Goal: Find specific page/section: Find specific page/section

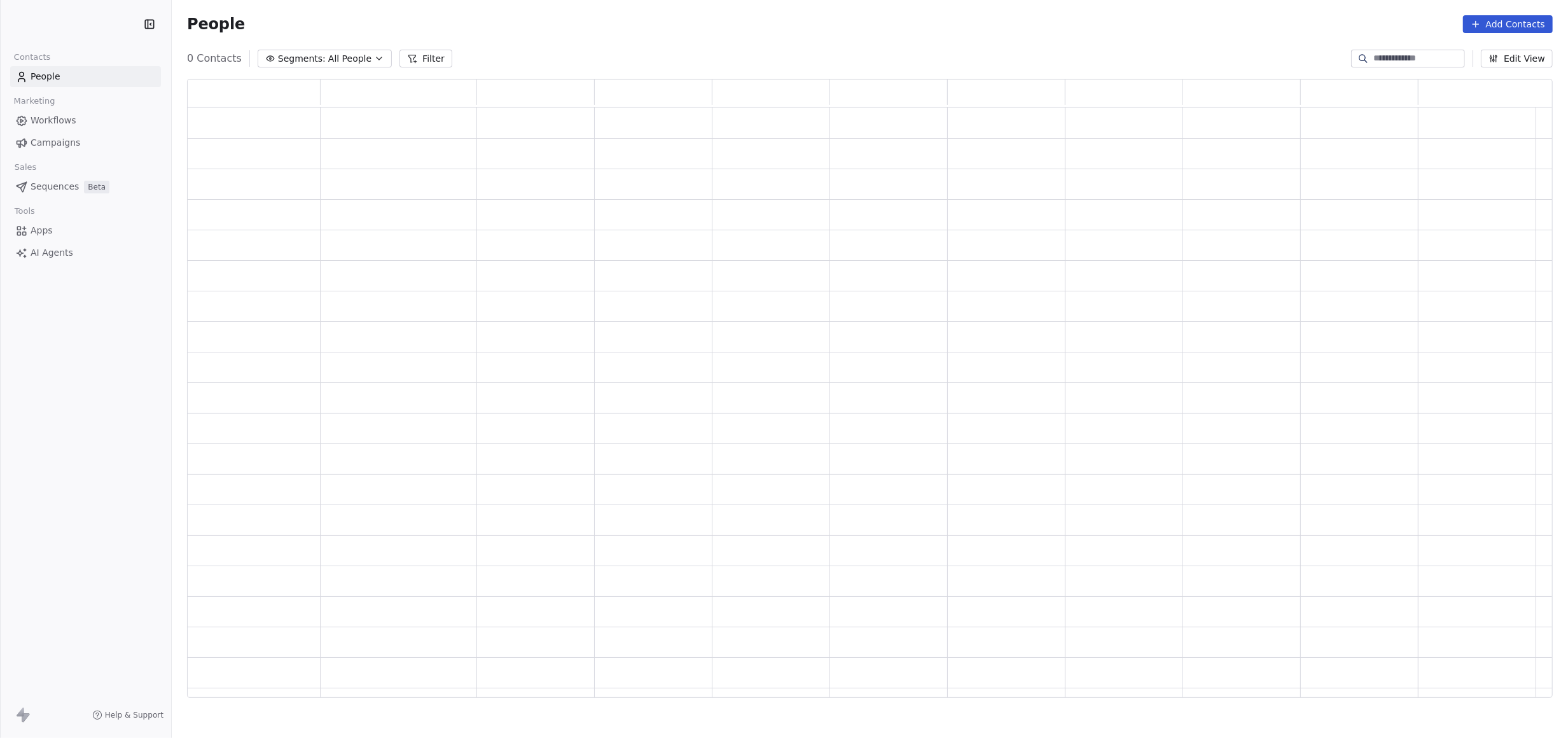
scroll to position [605, 1353]
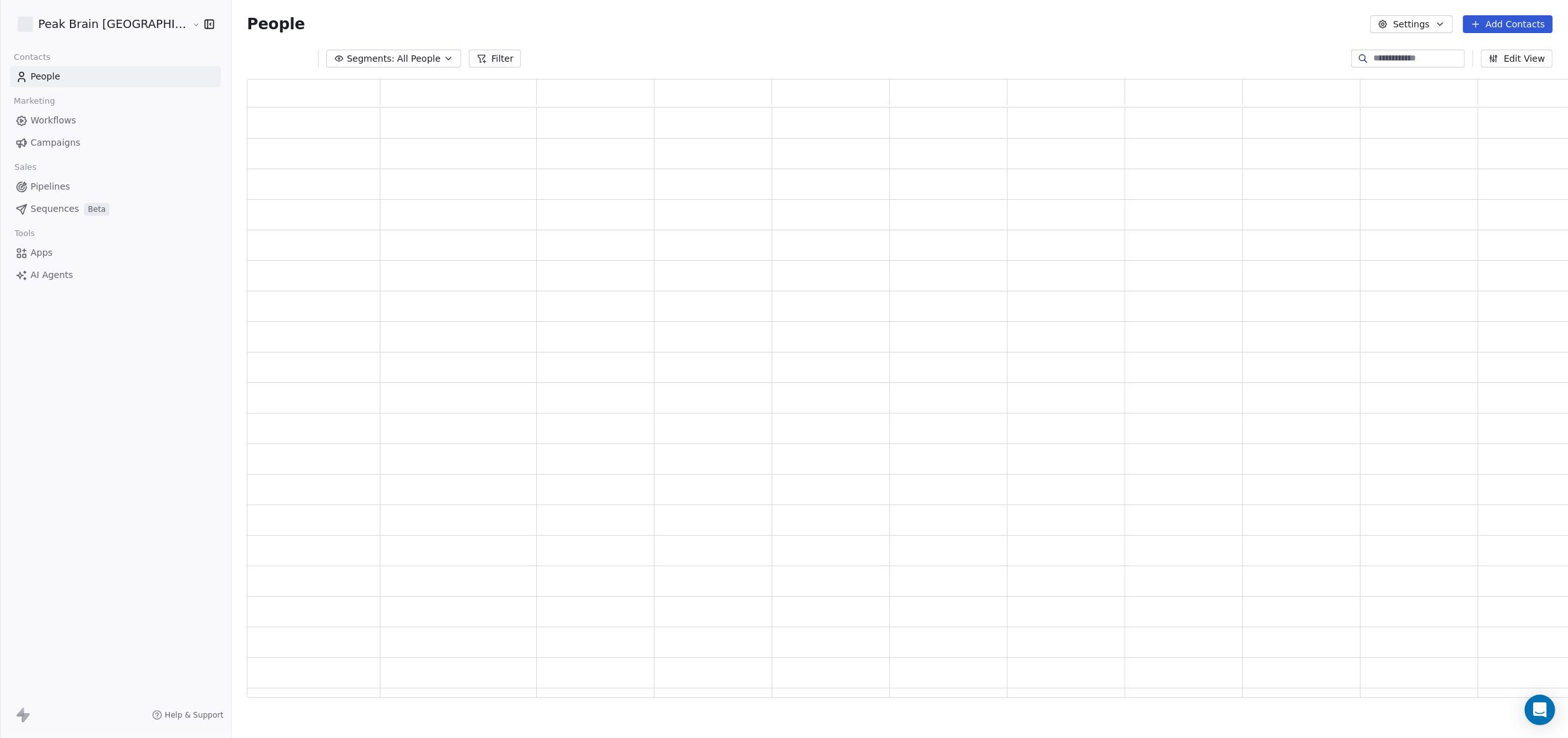
click at [101, 178] on link "Pipelines" at bounding box center [115, 187] width 210 height 21
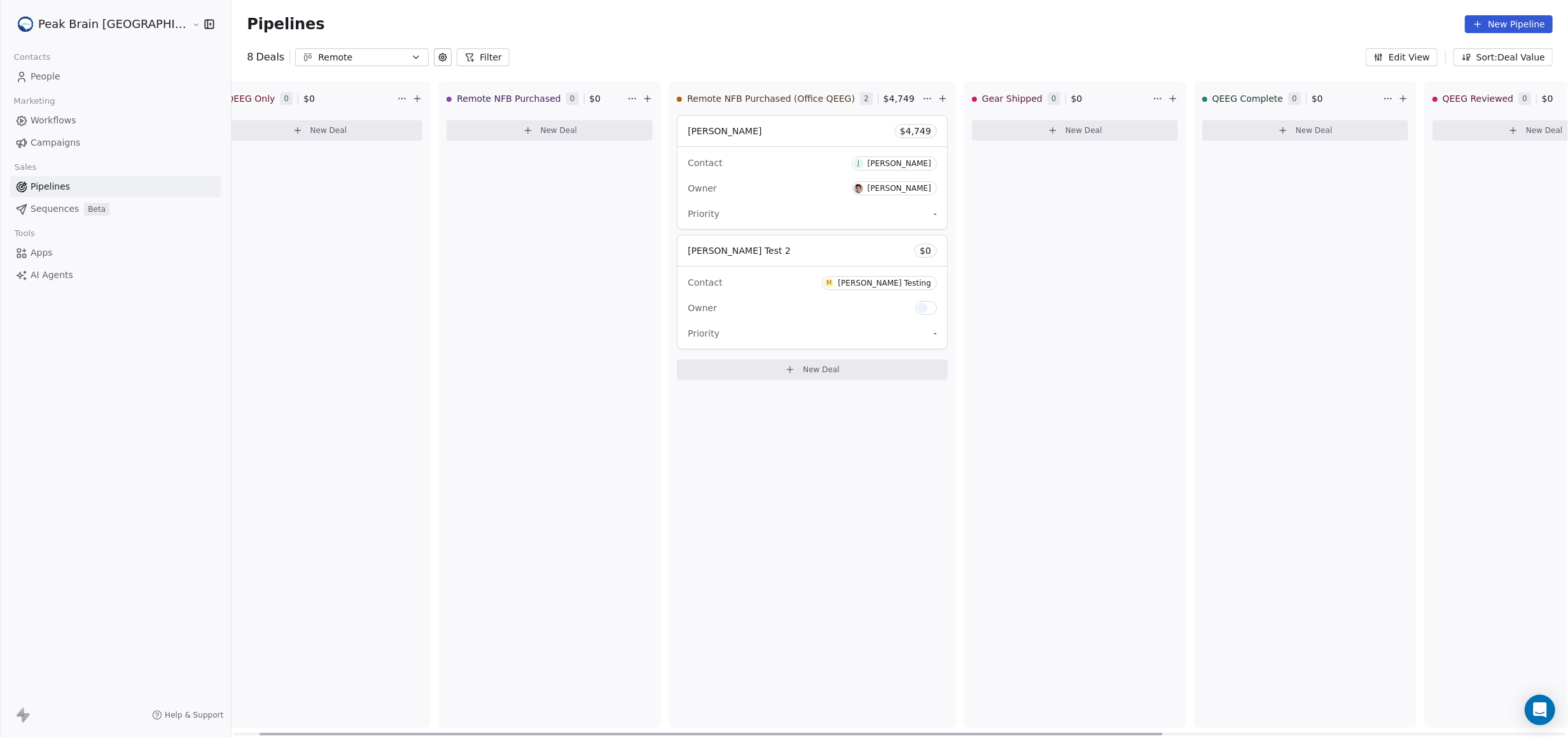
scroll to position [0, 39]
click at [414, 56] on icon "button" at bounding box center [416, 57] width 5 height 3
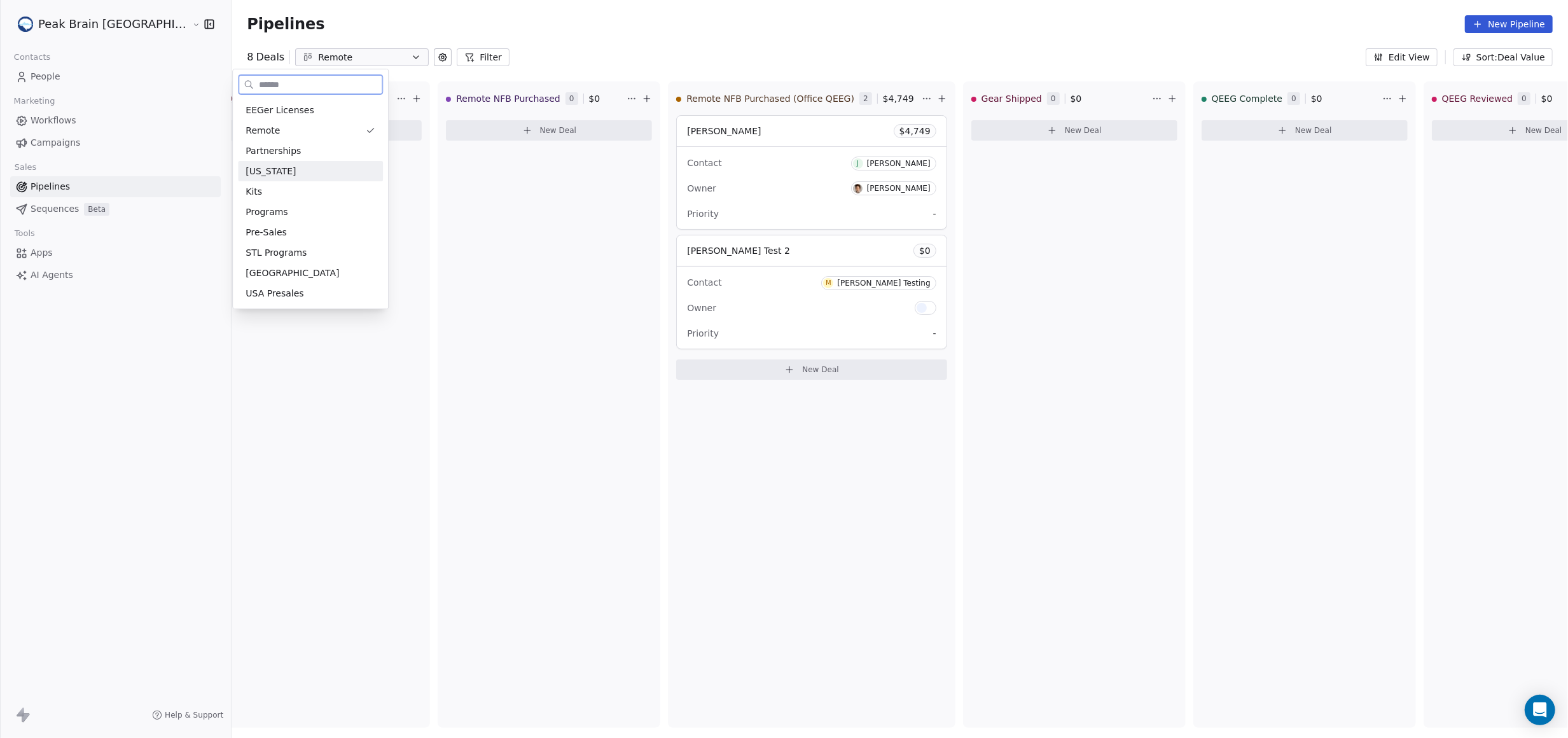
click at [335, 164] on div "[US_STATE]" at bounding box center [310, 171] width 145 height 21
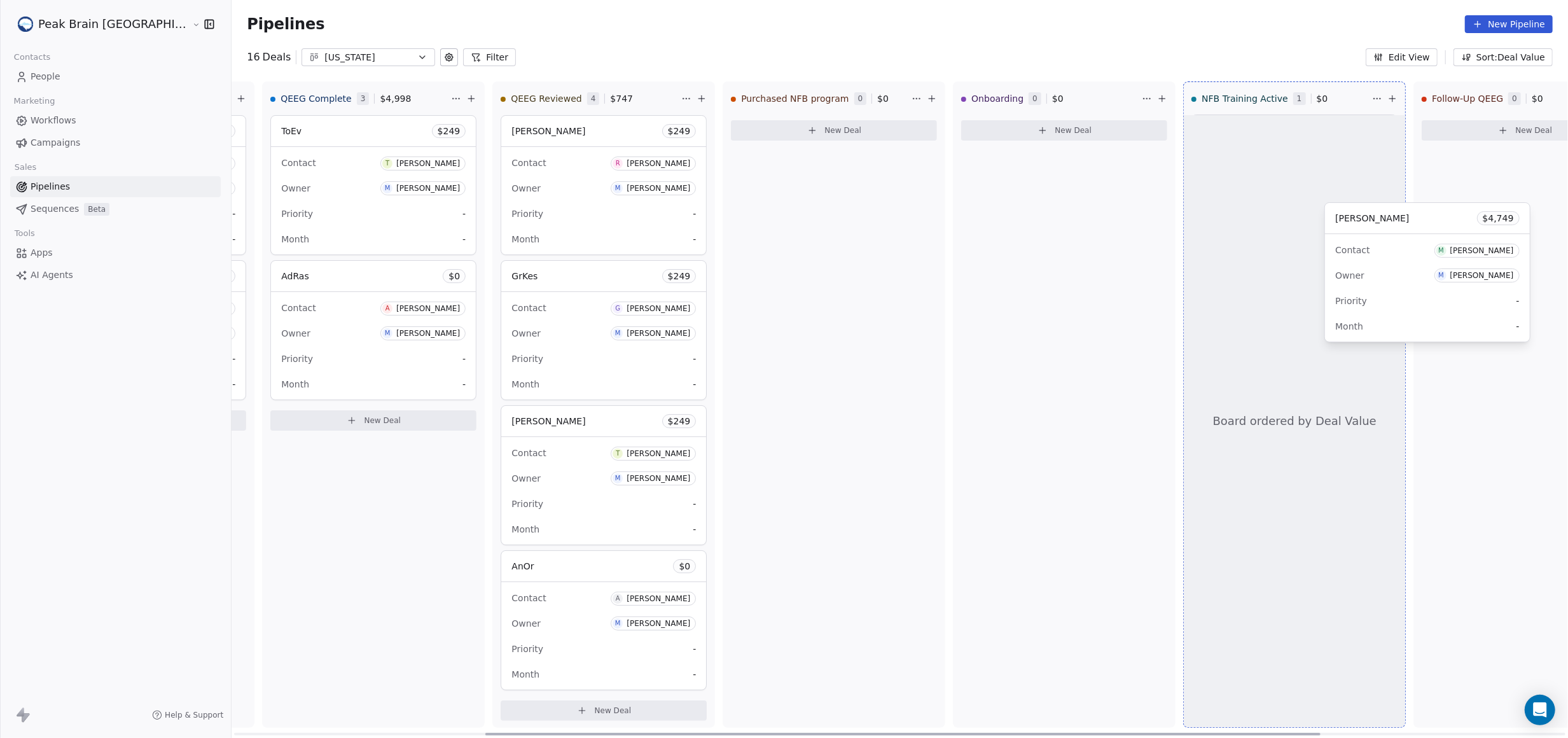
scroll to position [0, 446]
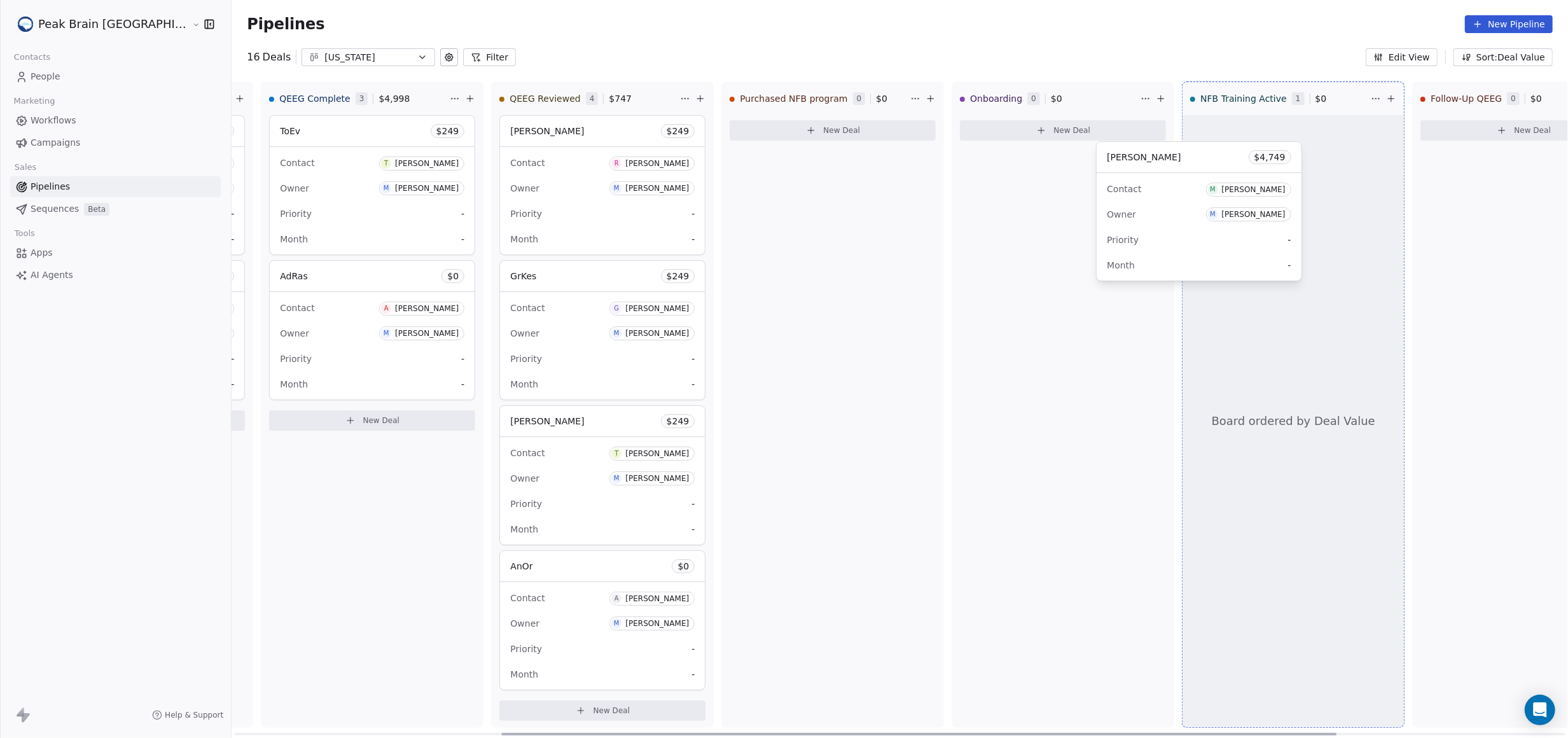
drag, startPoint x: 743, startPoint y: 134, endPoint x: 1142, endPoint y: 144, distance: 399.1
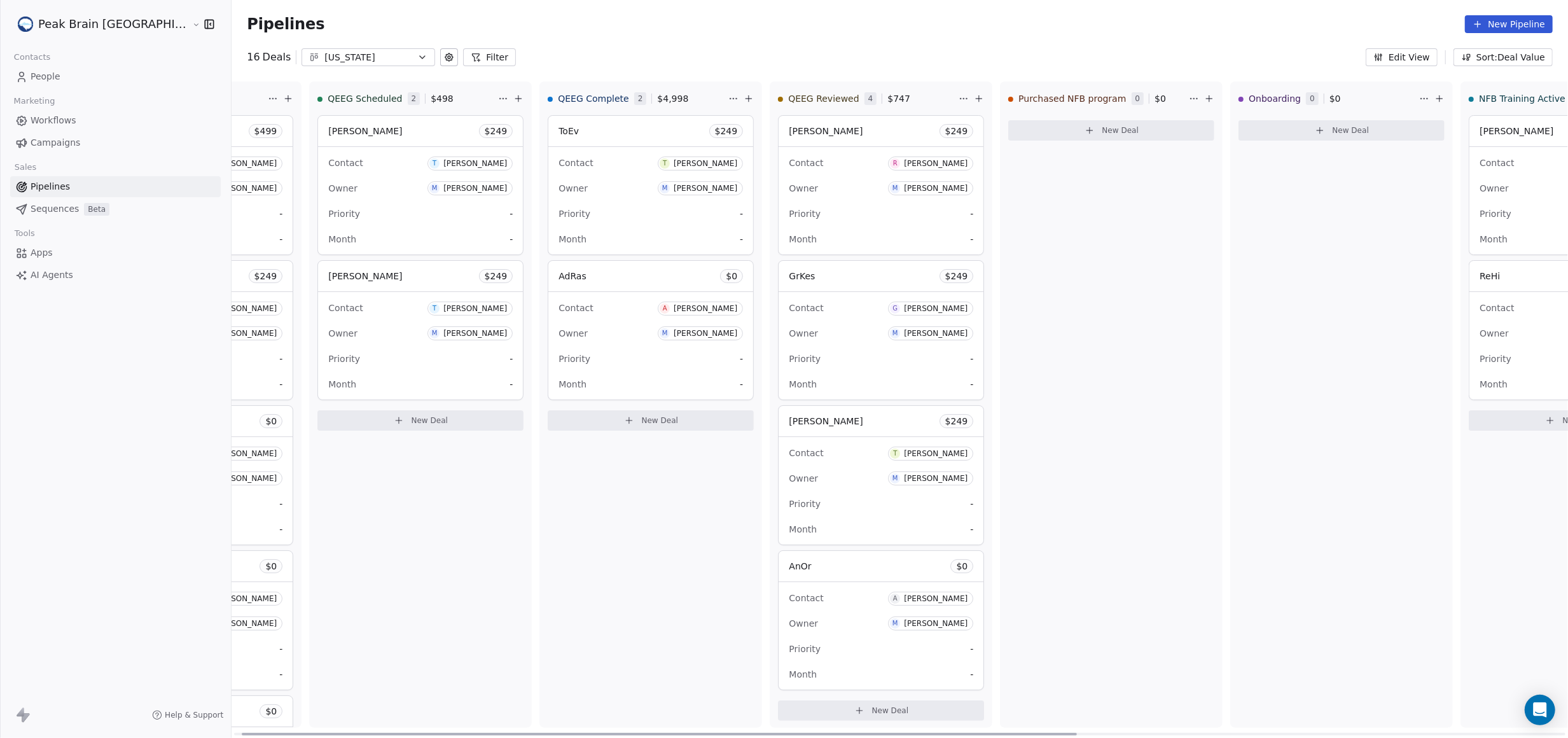
scroll to position [0, 0]
